Goal: Task Accomplishment & Management: Complete application form

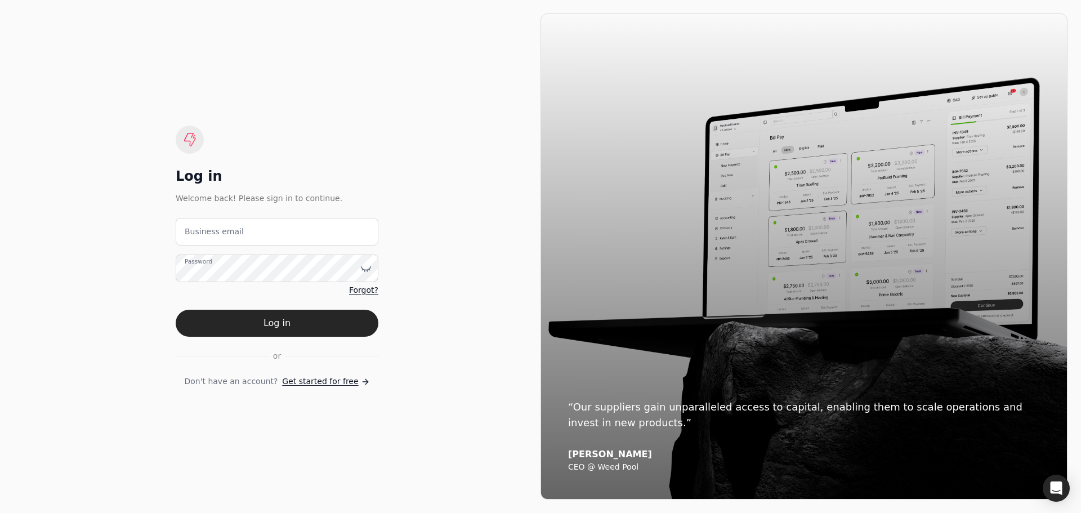
click at [307, 378] on span "Get started for free" at bounding box center [320, 382] width 76 height 12
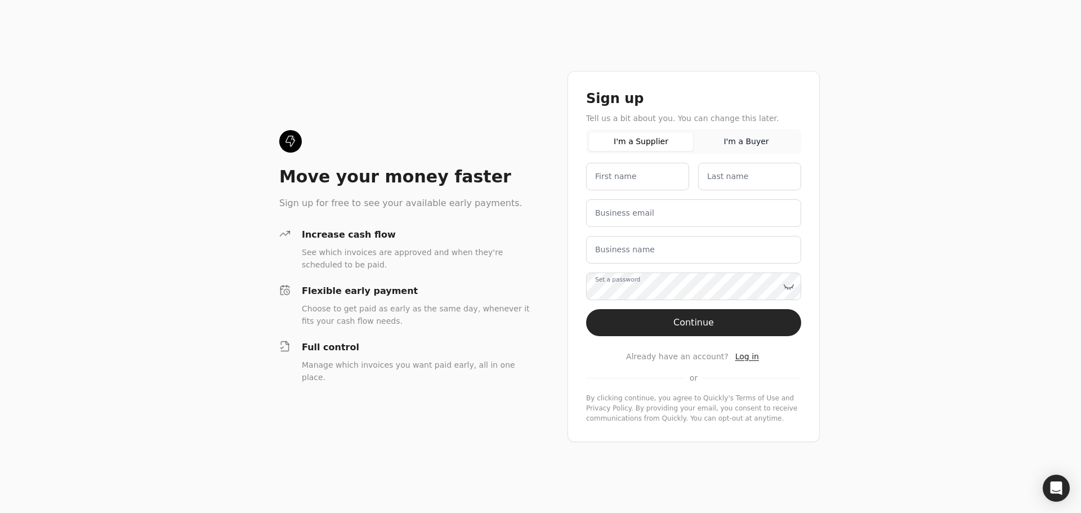
click at [610, 136] on button "I'm a Supplier" at bounding box center [640, 142] width 105 height 20
click at [636, 139] on button "I'm a Supplier" at bounding box center [640, 142] width 105 height 20
click at [609, 180] on label "First name" at bounding box center [612, 177] width 42 height 12
click at [609, 180] on name "First name" at bounding box center [633, 177] width 103 height 28
type name "Justin"
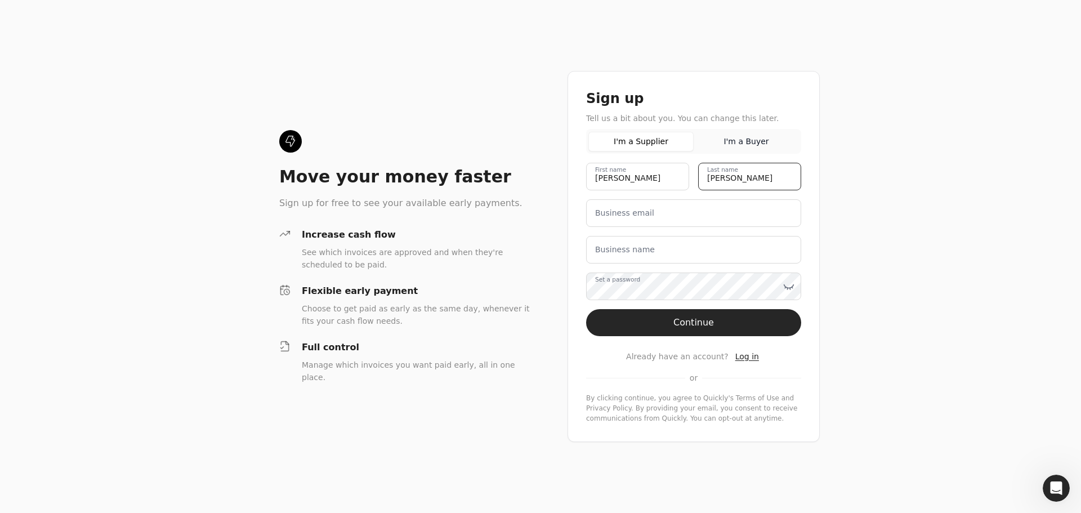
type name "Rutley"
click at [606, 210] on label "Business email" at bounding box center [624, 213] width 59 height 12
click at [606, 210] on email "Business email" at bounding box center [693, 213] width 215 height 28
type email "[EMAIL_ADDRESS][DOMAIN_NAME]"
click at [598, 248] on label "Business name" at bounding box center [625, 250] width 60 height 12
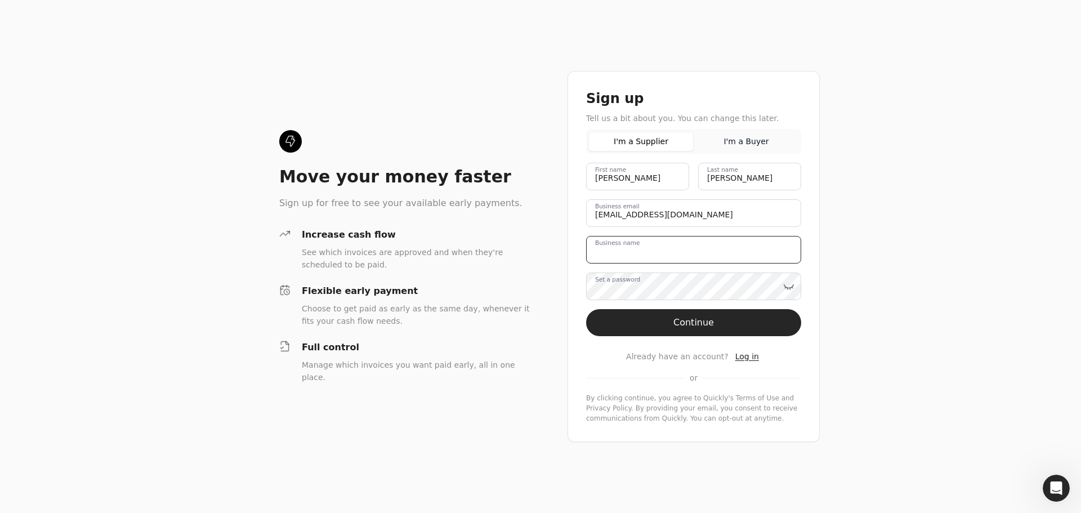
click at [598, 248] on name "Business name" at bounding box center [693, 250] width 215 height 28
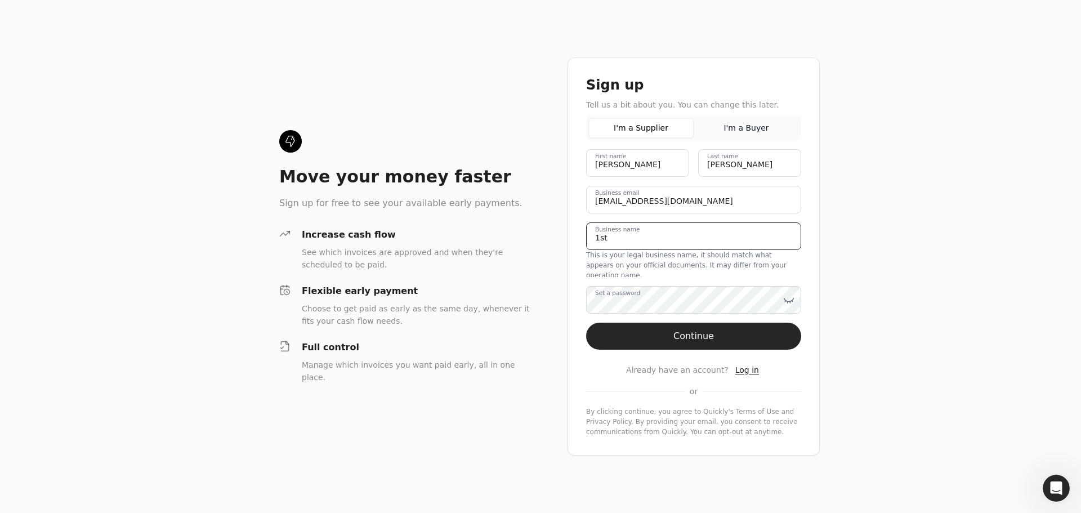
type name "1st Choice Construction Site Services Inc."
click at [640, 292] on label "Set a password" at bounding box center [617, 293] width 45 height 9
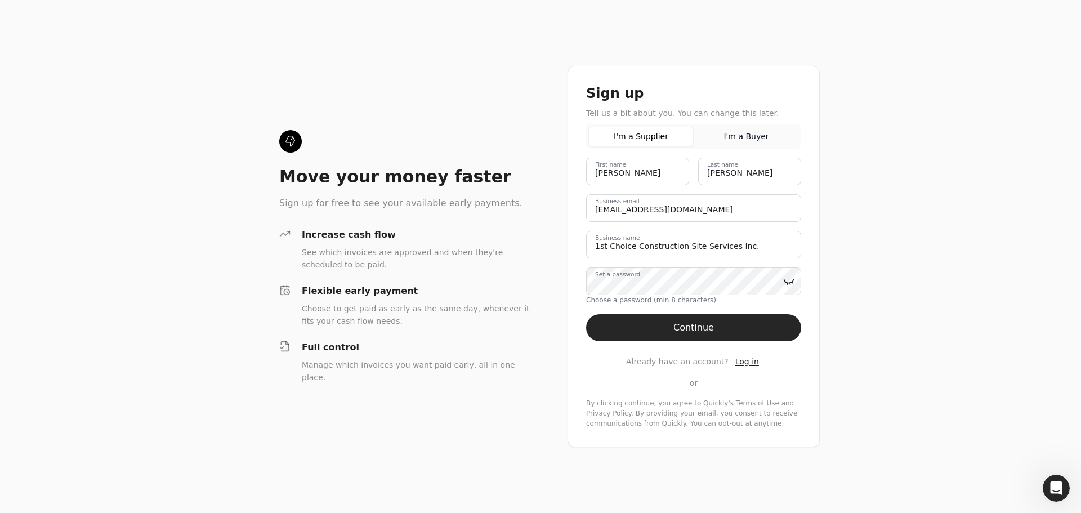
click at [790, 279] on icon at bounding box center [788, 281] width 11 height 11
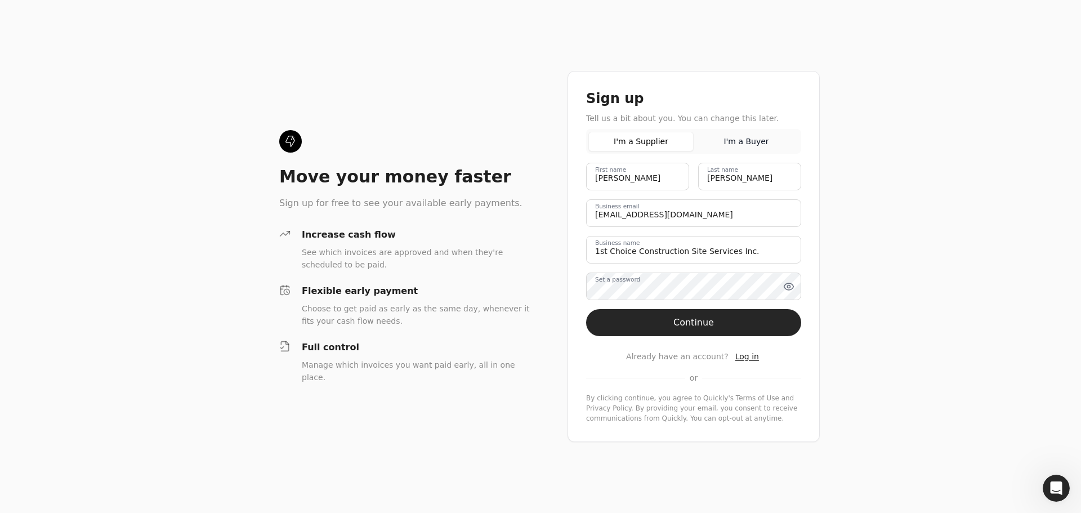
click at [605, 284] on label "Set a password" at bounding box center [617, 279] width 45 height 9
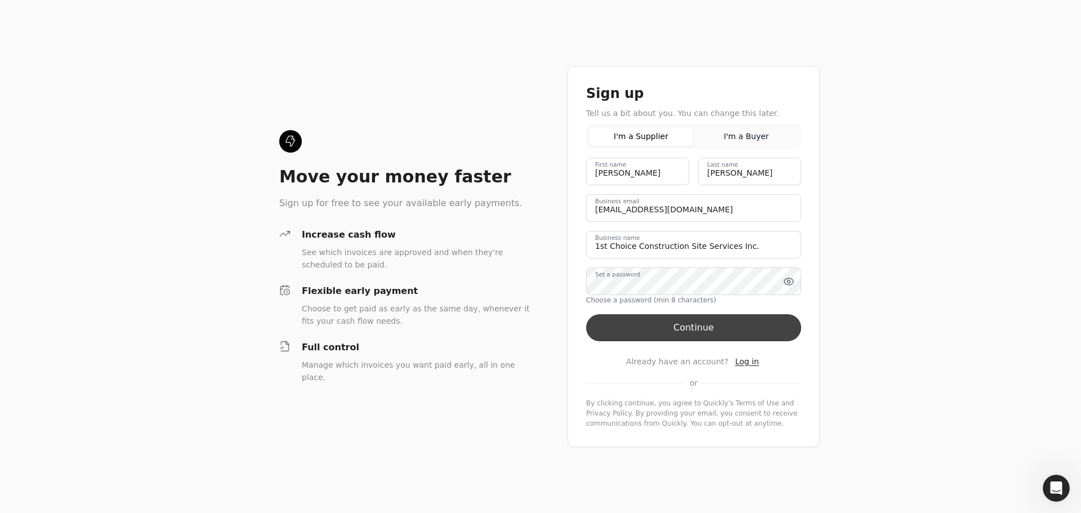
click at [689, 325] on button "Continue" at bounding box center [693, 327] width 215 height 27
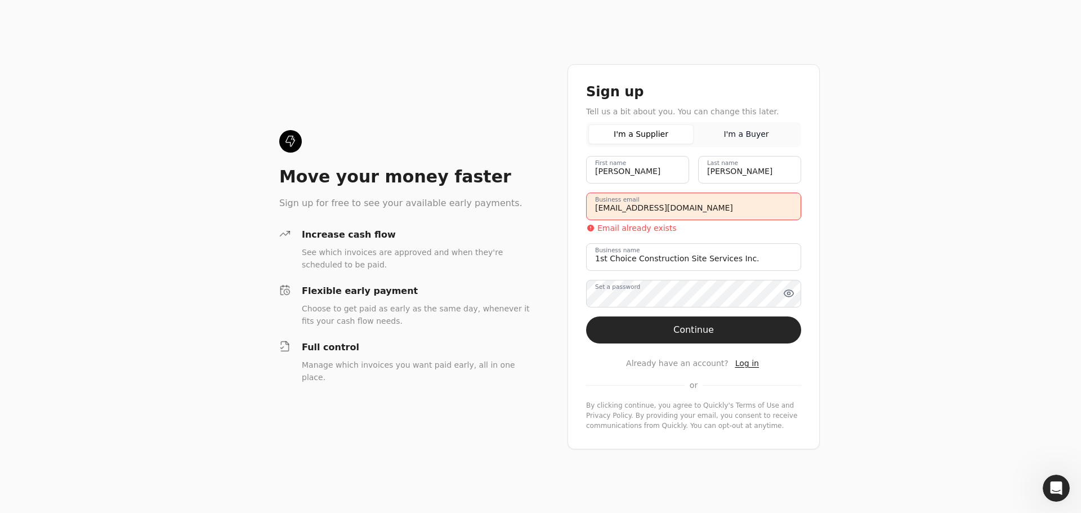
click at [739, 361] on span "Log in" at bounding box center [747, 363] width 24 height 9
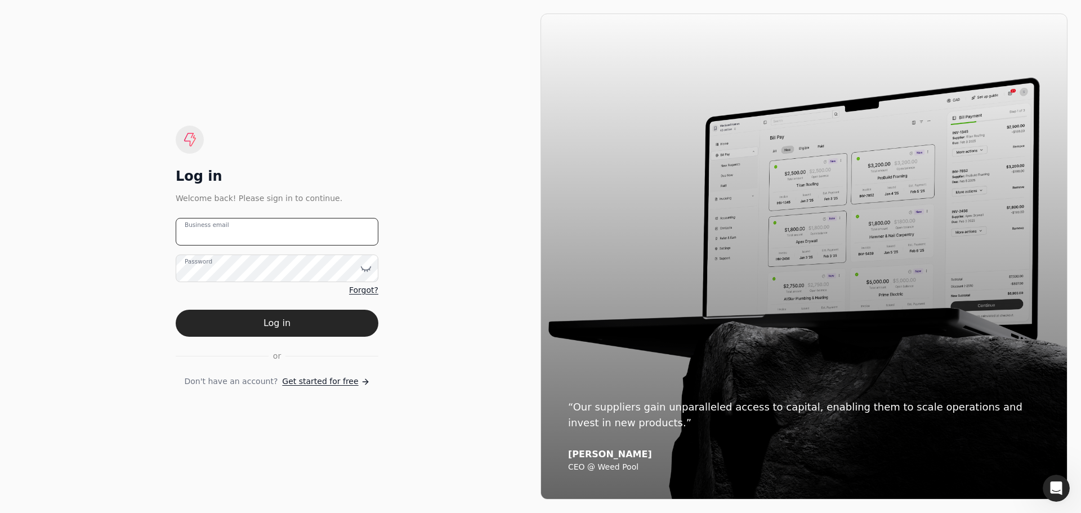
click at [266, 228] on email "Business email" at bounding box center [277, 232] width 203 height 28
type email "[EMAIL_ADDRESS][DOMAIN_NAME]"
click at [360, 289] on span "Forgot?" at bounding box center [363, 290] width 29 height 12
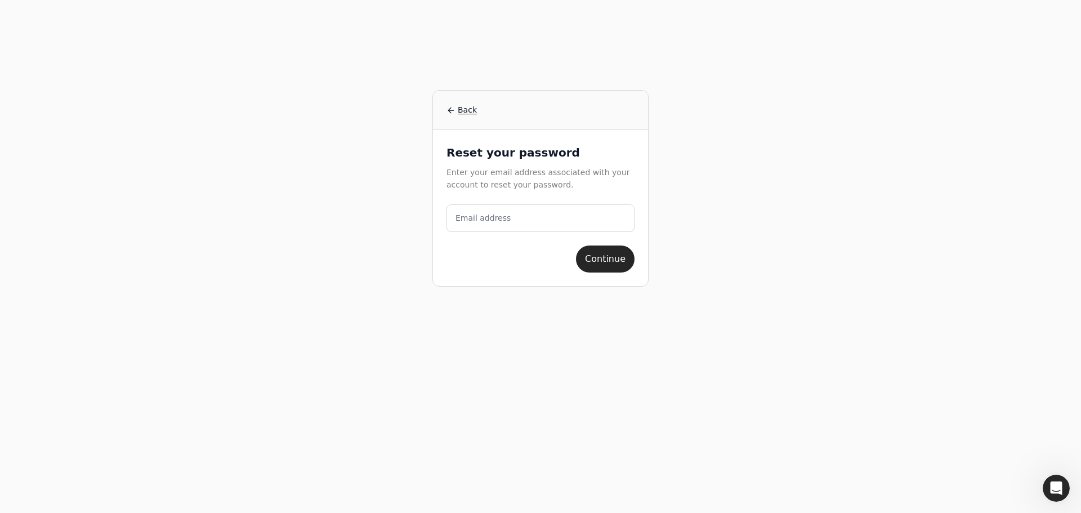
click at [500, 216] on label "Email address" at bounding box center [483, 218] width 55 height 12
click at [500, 216] on address "Email address" at bounding box center [540, 218] width 188 height 28
type address "[EMAIL_ADDRESS][DOMAIN_NAME]"
click at [604, 256] on button "Continue" at bounding box center [605, 258] width 59 height 27
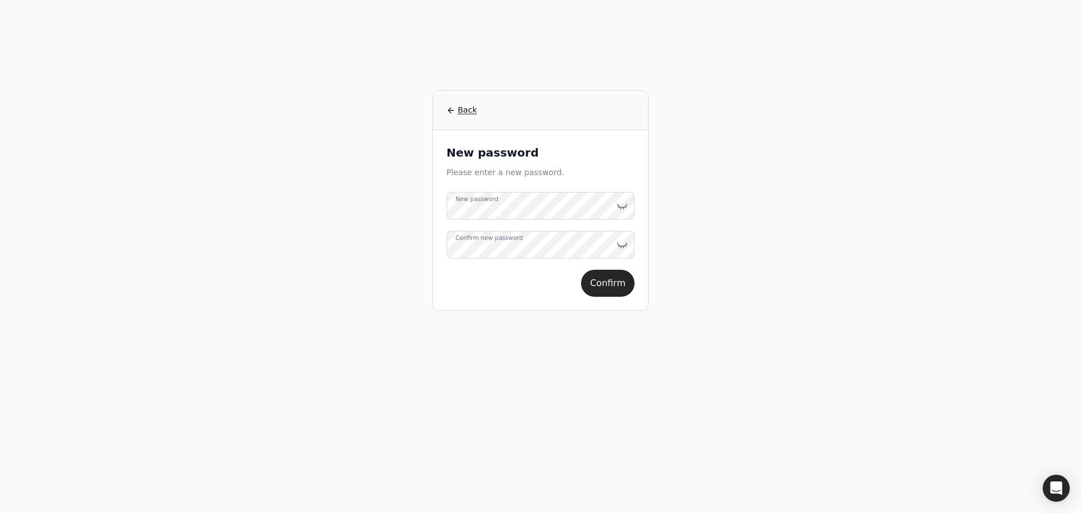
click at [483, 204] on label "New password" at bounding box center [477, 199] width 43 height 9
click at [620, 206] on icon at bounding box center [622, 205] width 11 height 11
click at [487, 241] on label "Confirm new password" at bounding box center [490, 238] width 68 height 9
click at [624, 247] on icon at bounding box center [623, 247] width 1 height 2
click at [609, 279] on button "Confirm" at bounding box center [607, 283] width 53 height 27
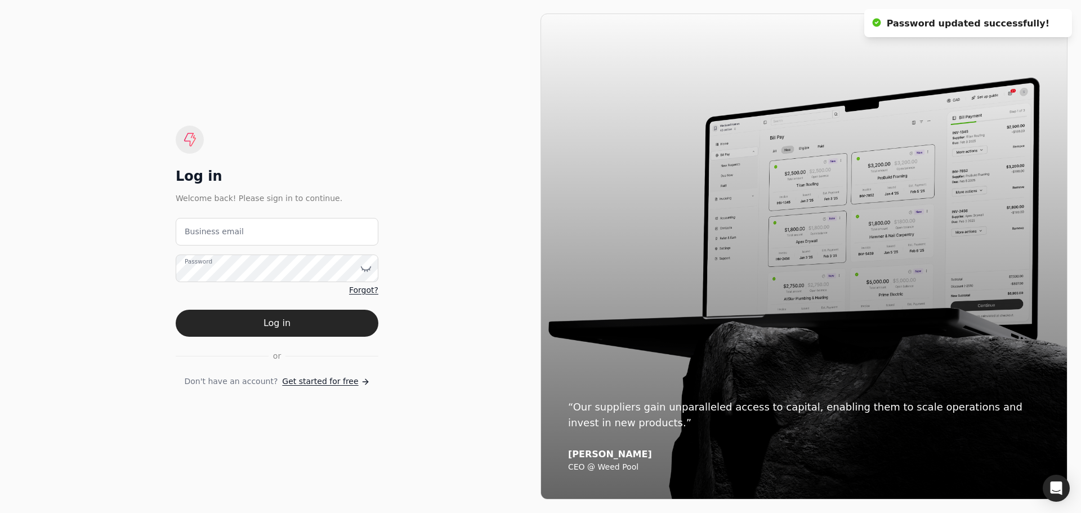
click at [228, 235] on label "Business email" at bounding box center [214, 232] width 59 height 12
click at [228, 235] on email "Business email" at bounding box center [277, 232] width 203 height 28
type email "[EMAIL_ADDRESS][DOMAIN_NAME]"
click at [191, 266] on label "Password" at bounding box center [199, 261] width 28 height 9
click at [369, 273] on icon at bounding box center [365, 268] width 11 height 11
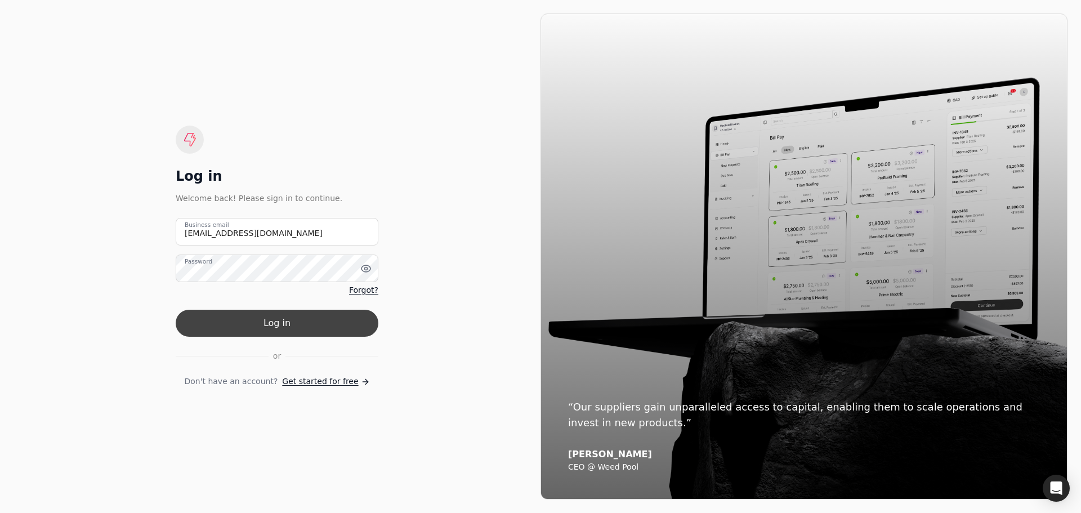
click at [276, 320] on button "Log in" at bounding box center [277, 323] width 203 height 27
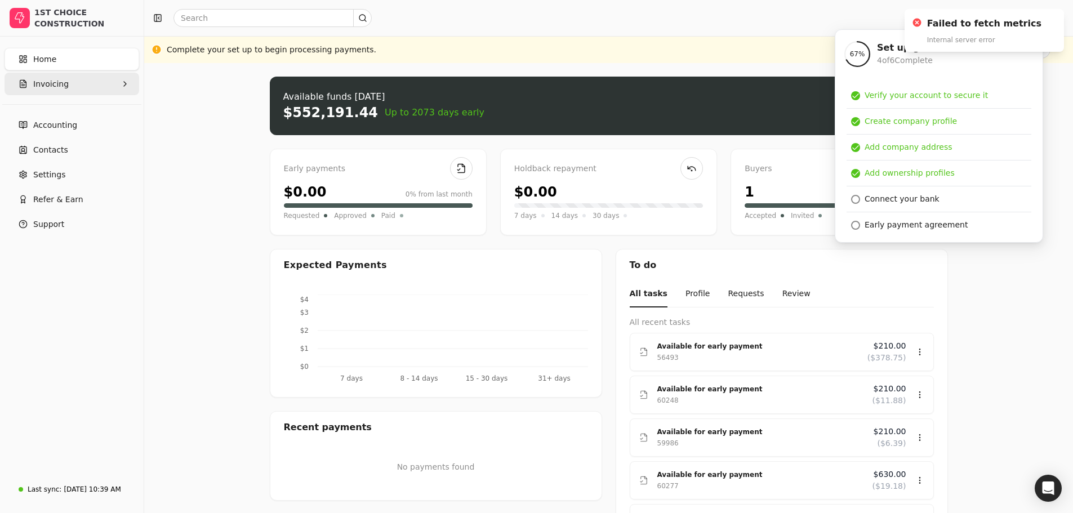
click at [44, 81] on span "Invoicing" at bounding box center [50, 84] width 35 height 12
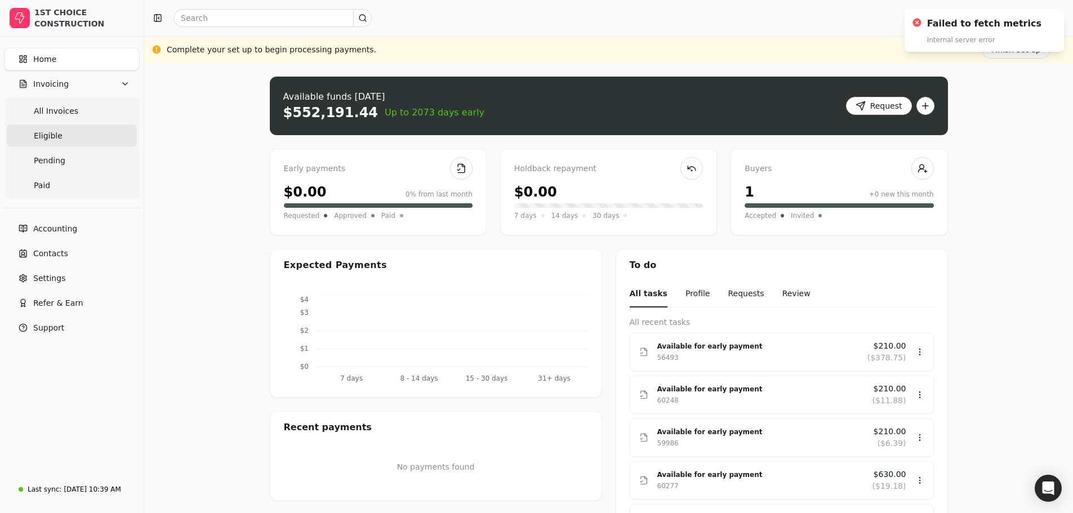
click at [44, 132] on span "Eligible" at bounding box center [48, 136] width 29 height 12
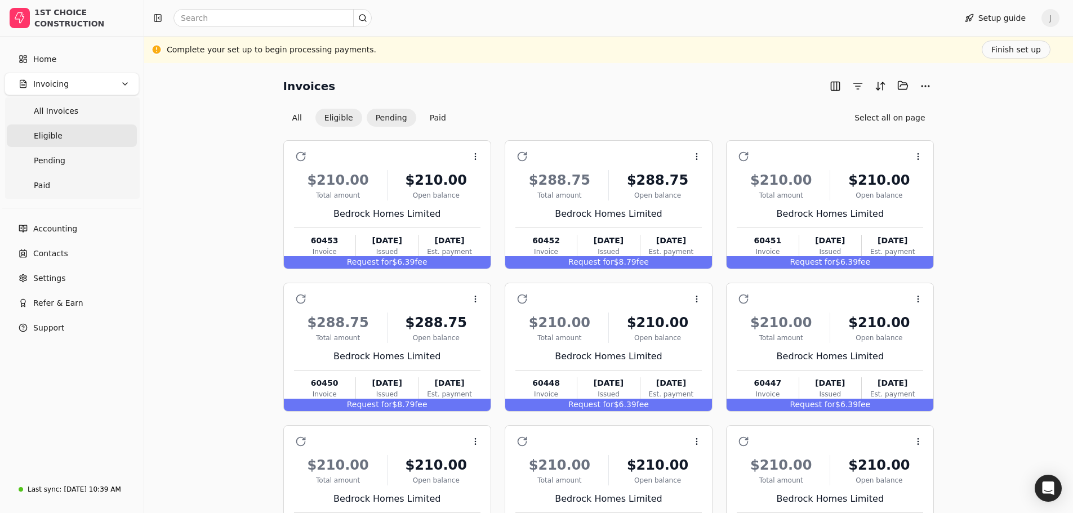
click at [392, 115] on button "Pending" at bounding box center [392, 118] width 50 height 18
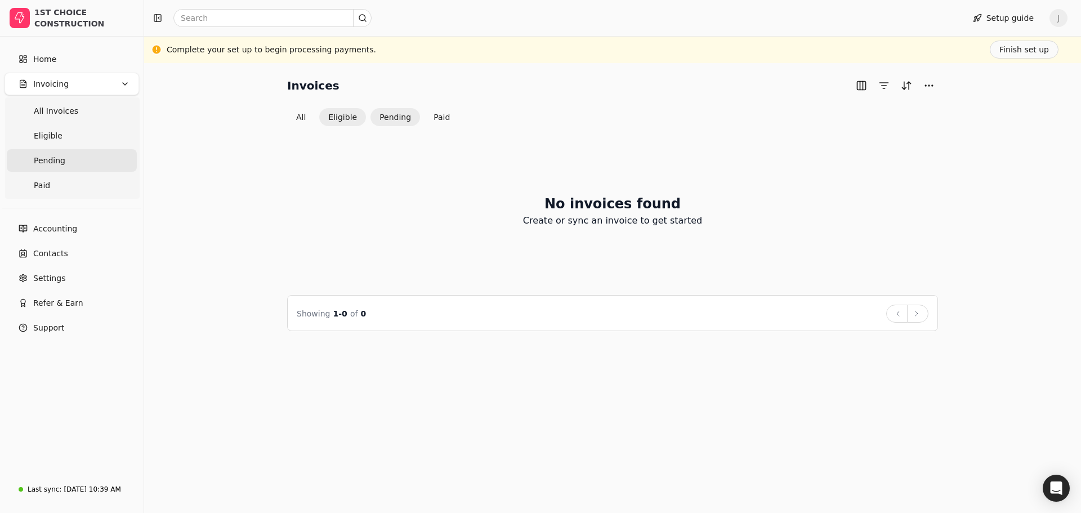
click at [350, 116] on button "Eligible" at bounding box center [342, 117] width 47 height 18
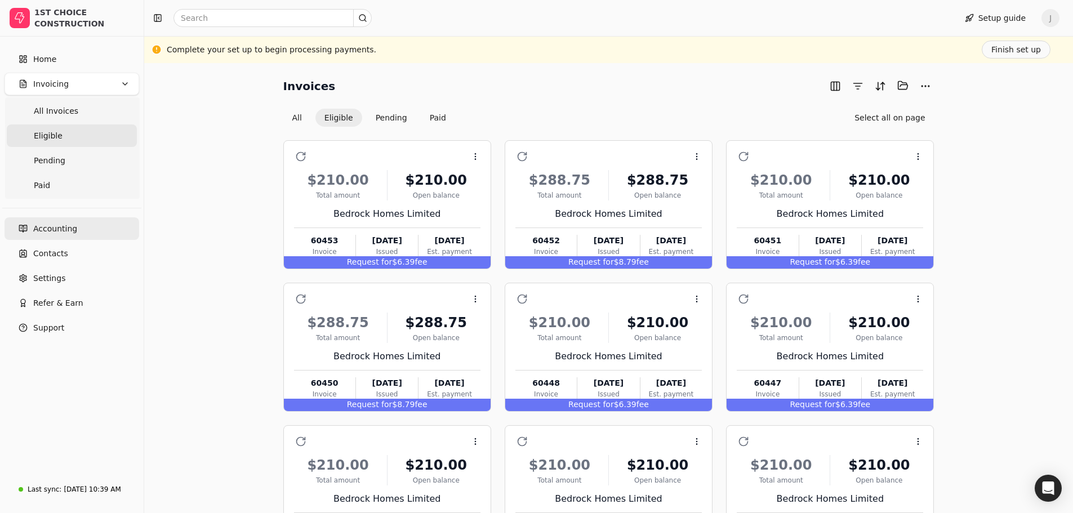
click at [61, 229] on span "Accounting" at bounding box center [55, 229] width 44 height 12
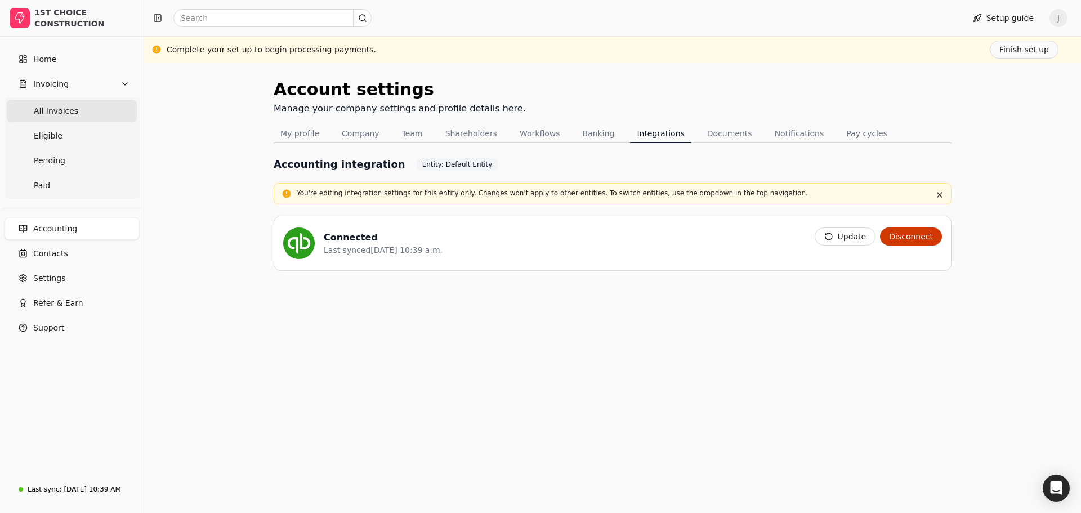
click at [52, 109] on span "All Invoices" at bounding box center [56, 111] width 44 height 12
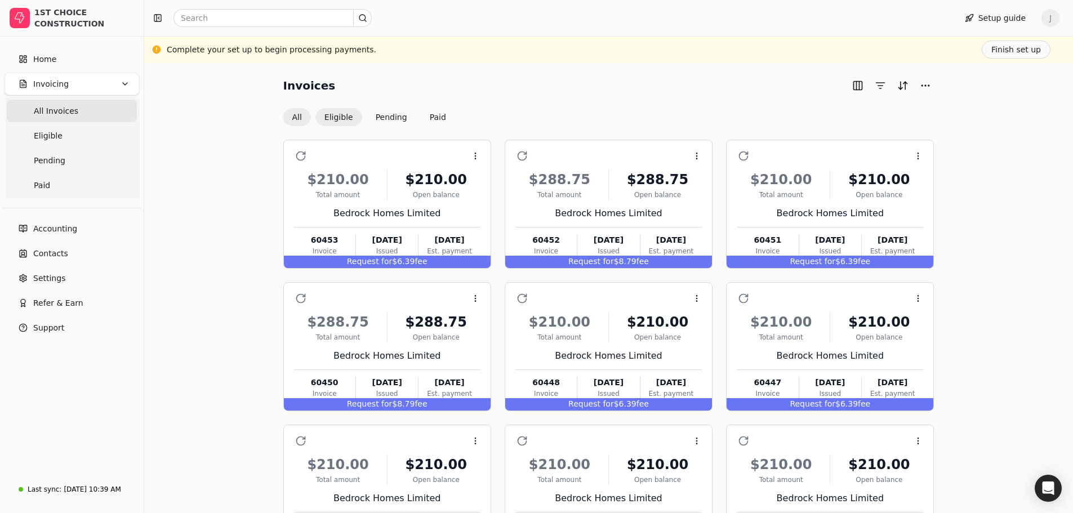
click at [338, 113] on button "Eligible" at bounding box center [338, 117] width 47 height 18
